Goal: Participate in discussion

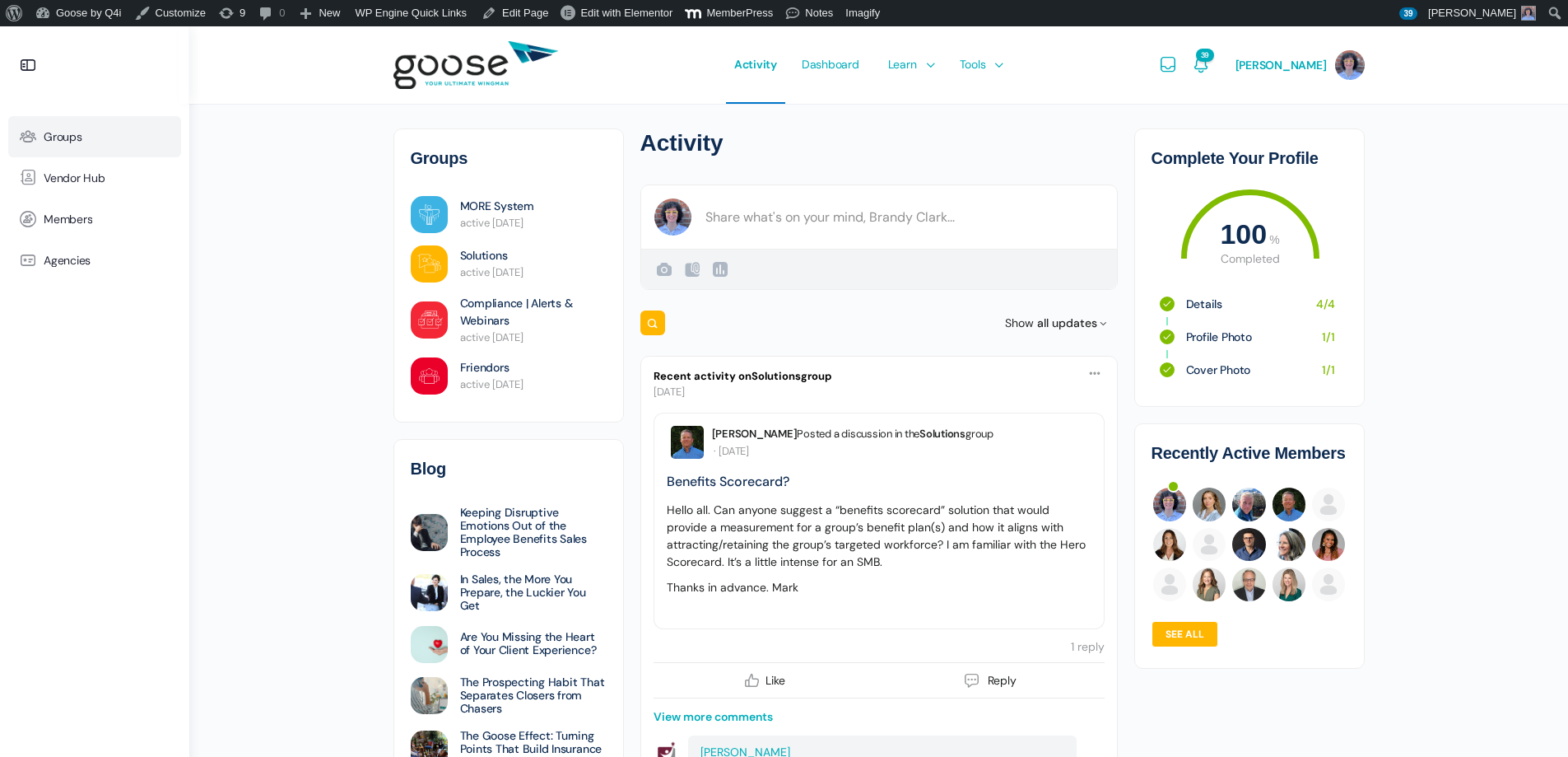
click at [88, 131] on link "Groups" at bounding box center [94, 136] width 172 height 41
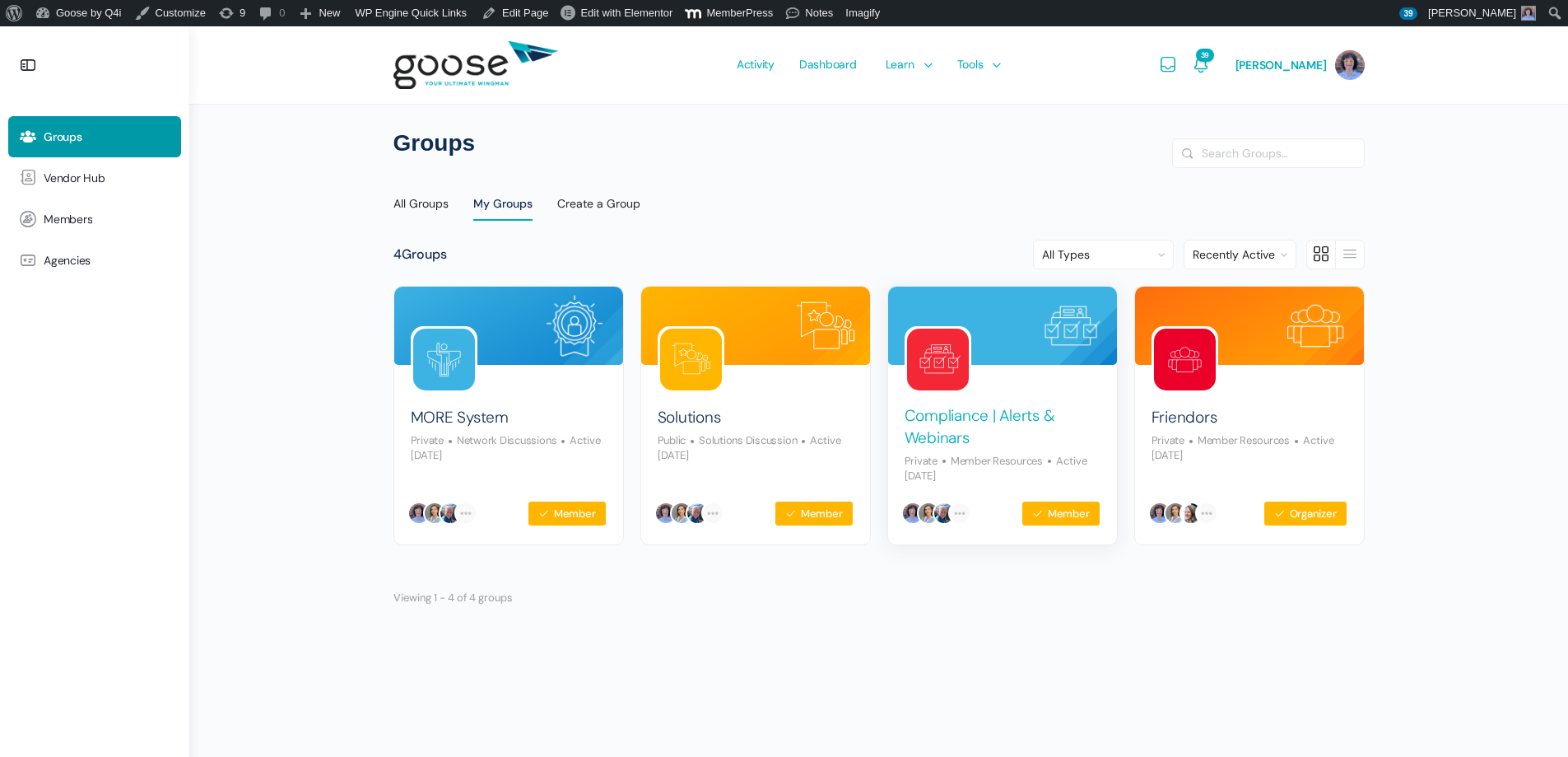
click at [1038, 412] on link "Compliance | Alerts & Webinars" at bounding box center [1003, 427] width 196 height 43
